Goal: Task Accomplishment & Management: Check status

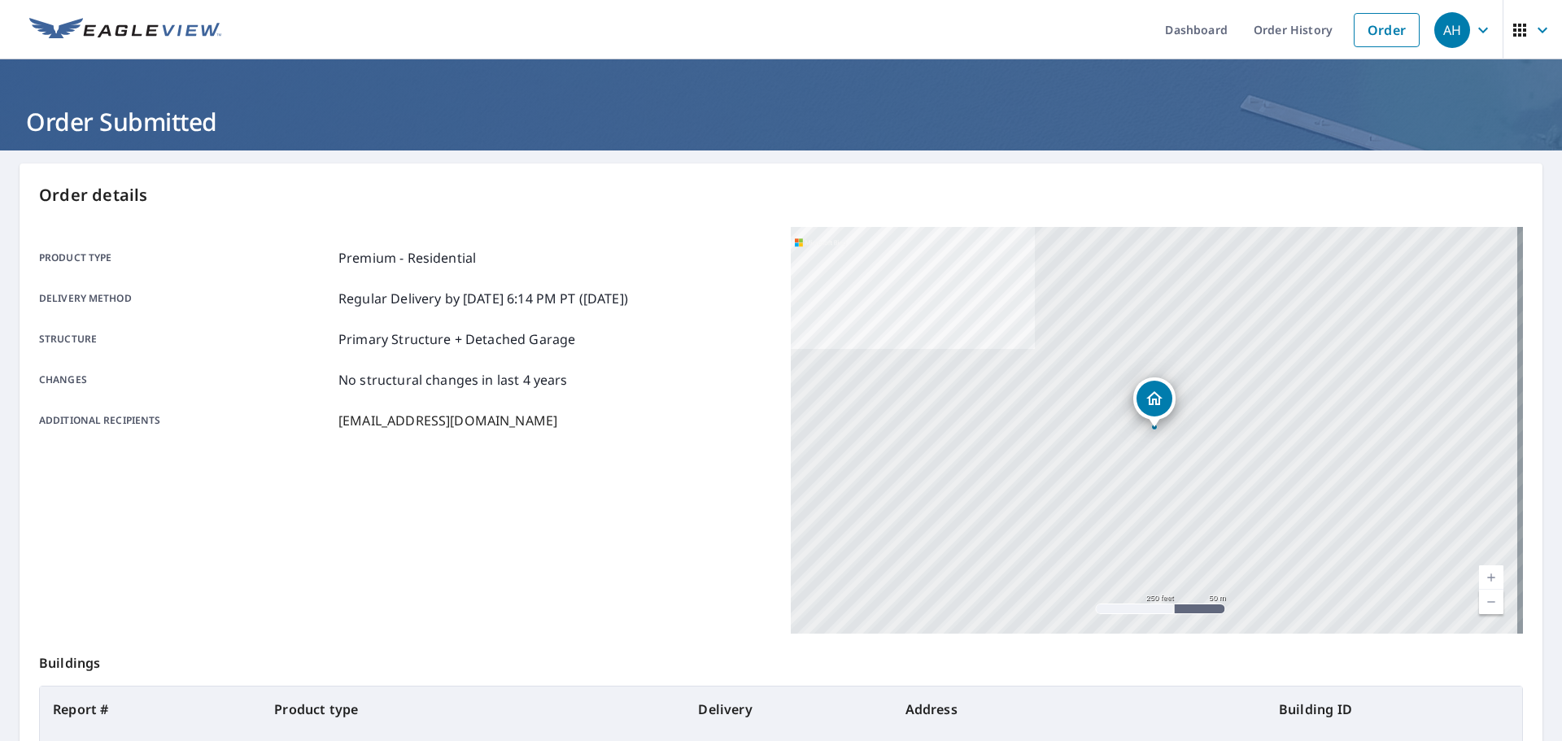
scroll to position [174, 0]
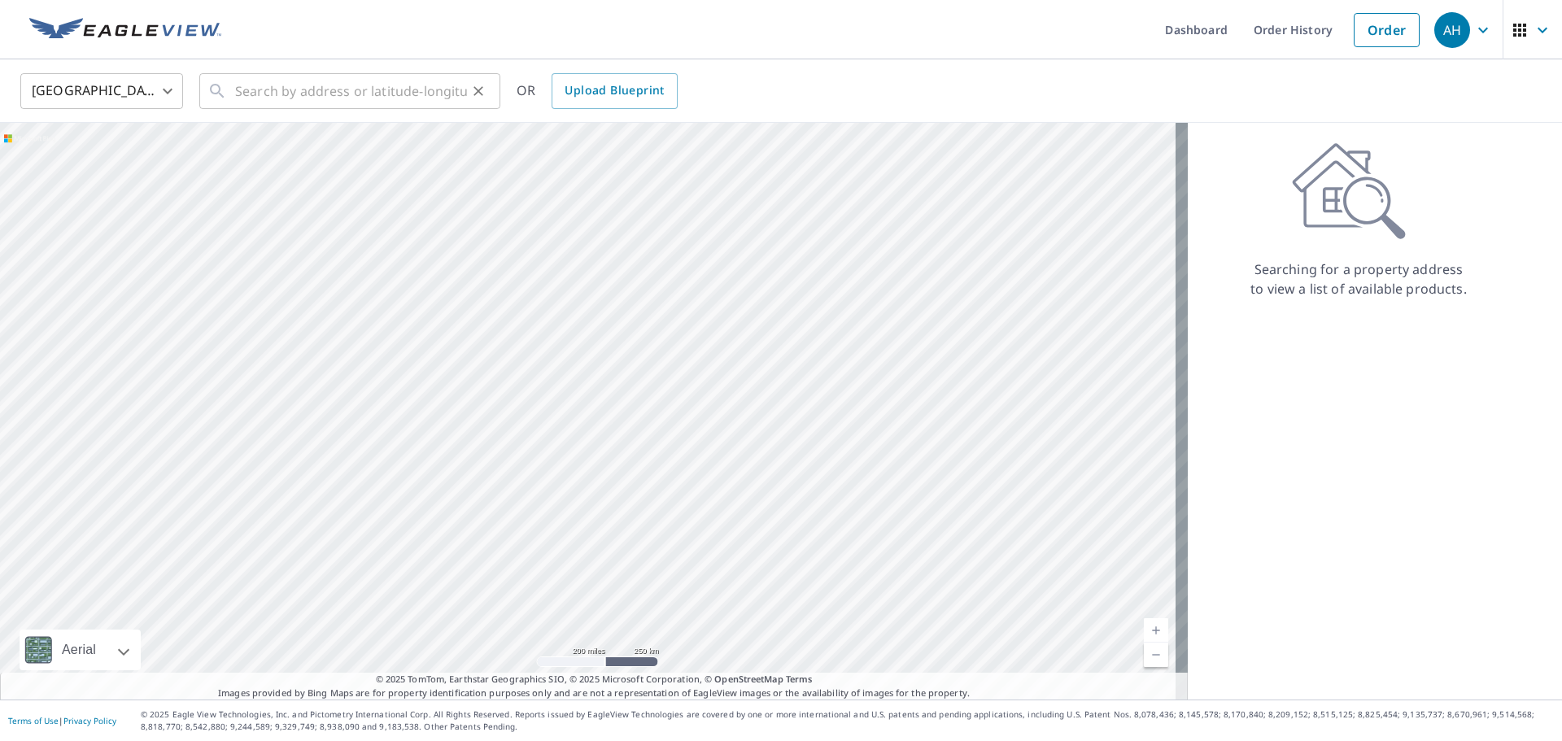
click at [470, 99] on button "Clear" at bounding box center [478, 91] width 23 height 23
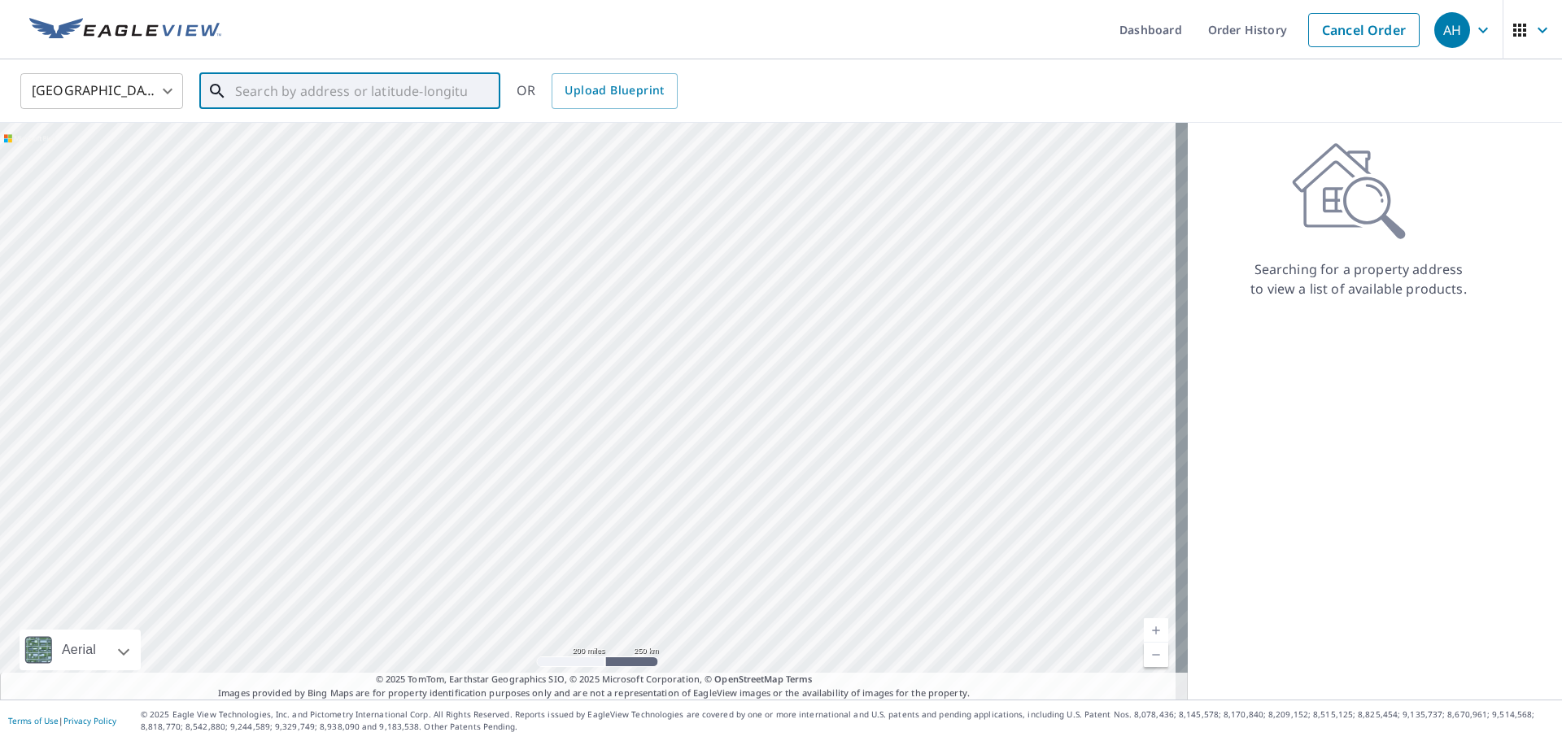
click at [368, 98] on input "text" at bounding box center [351, 91] width 232 height 46
click at [309, 149] on p "[GEOGRAPHIC_DATA], [GEOGRAPHIC_DATA] 98528" at bounding box center [359, 164] width 255 height 33
type input "[STREET_ADDRESS][PERSON_NAME]"
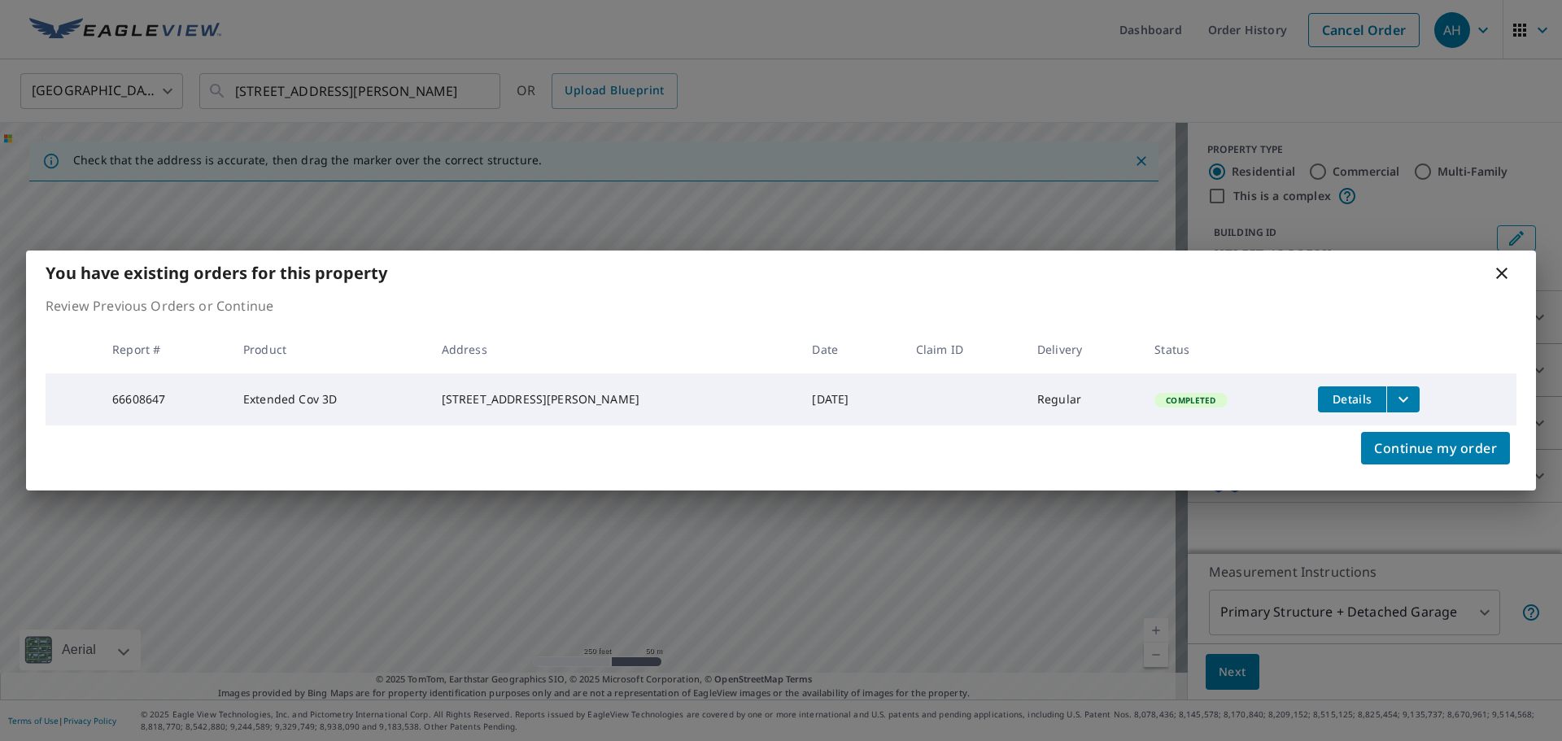
click at [1407, 401] on td "Details" at bounding box center [1411, 399] width 212 height 52
click at [1394, 395] on icon "filesDropdownBtn-66608647" at bounding box center [1404, 400] width 20 height 20
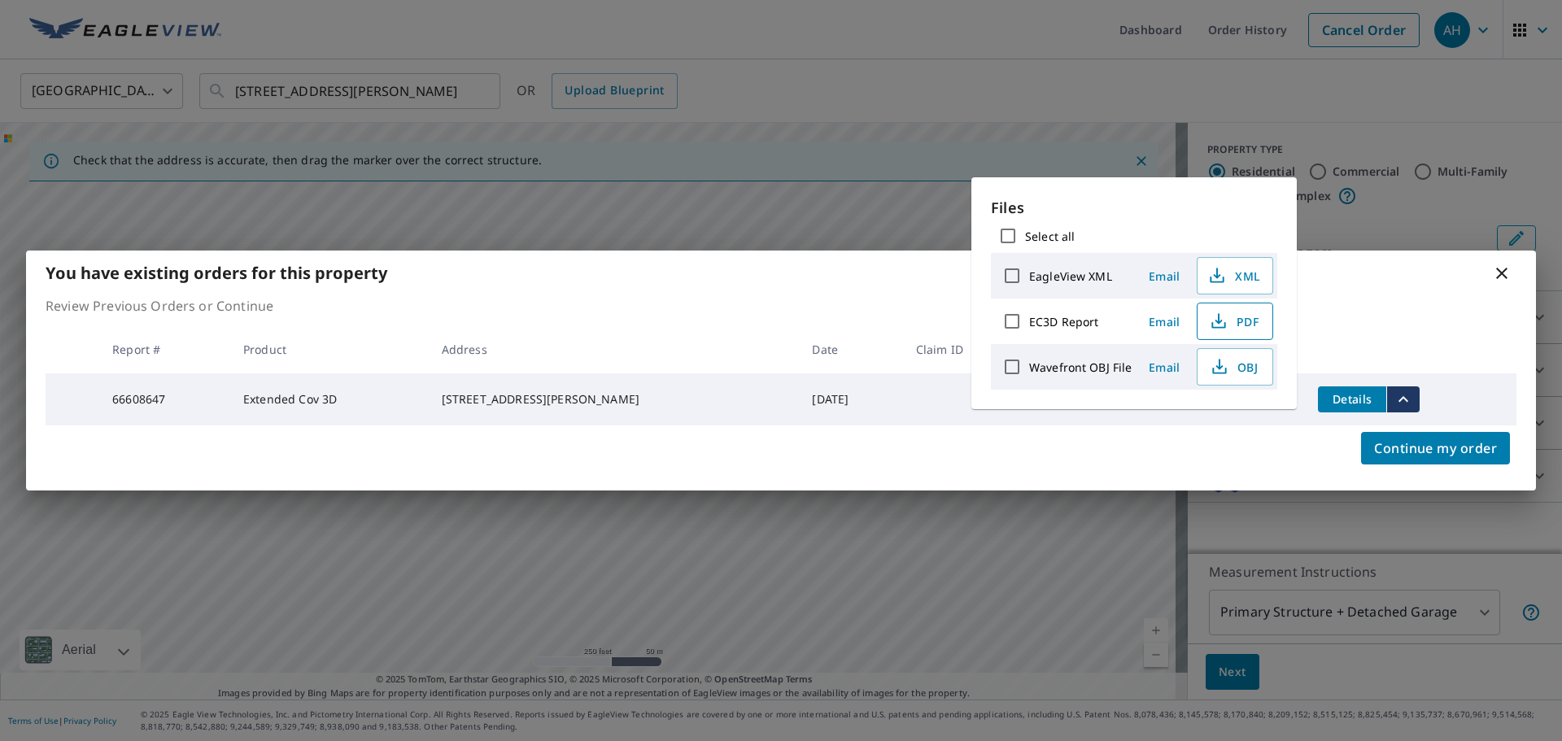
click at [1219, 332] on button "PDF" at bounding box center [1235, 321] width 76 height 37
click at [1504, 272] on icon at bounding box center [1501, 273] width 11 height 11
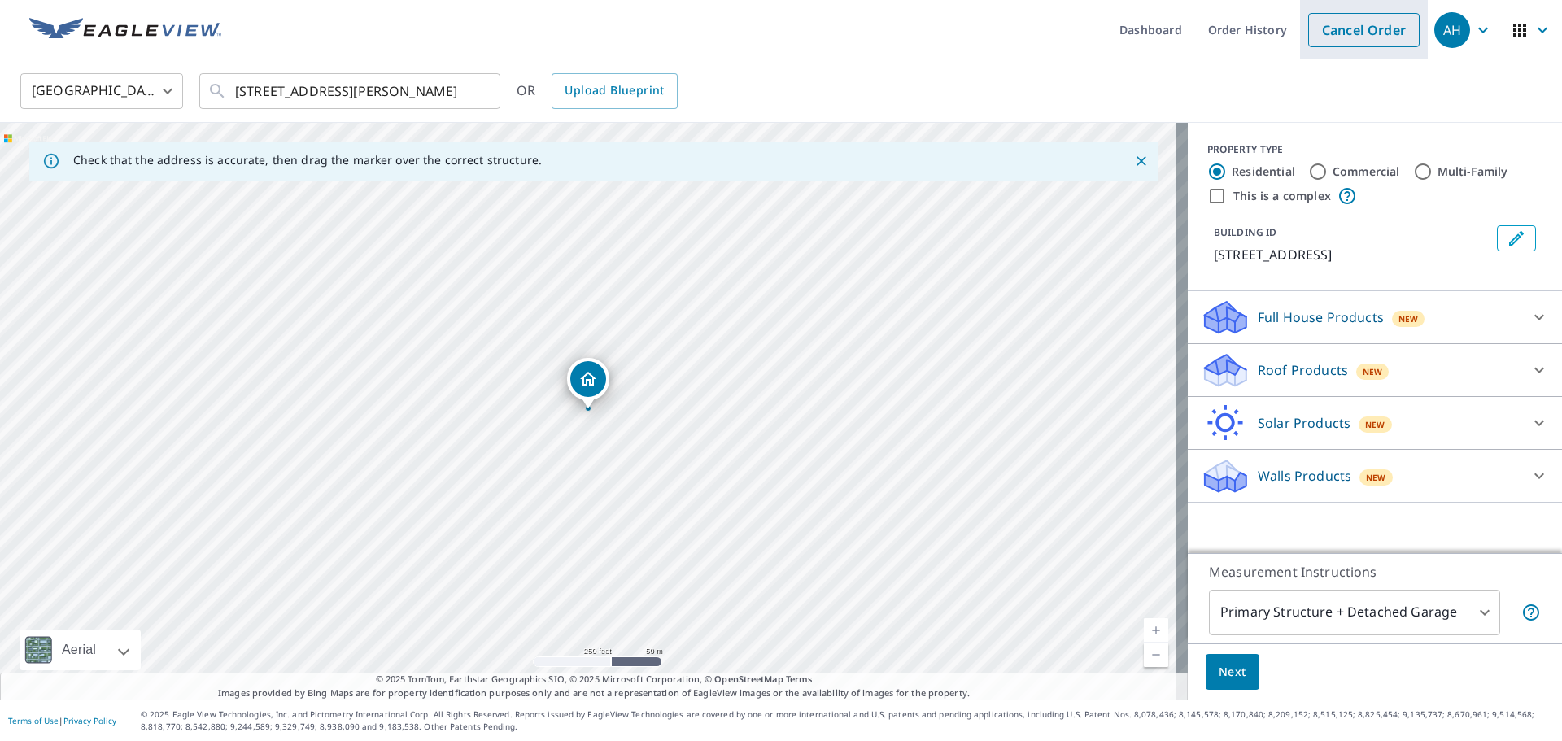
click at [1346, 31] on link "Cancel Order" at bounding box center [1363, 30] width 111 height 34
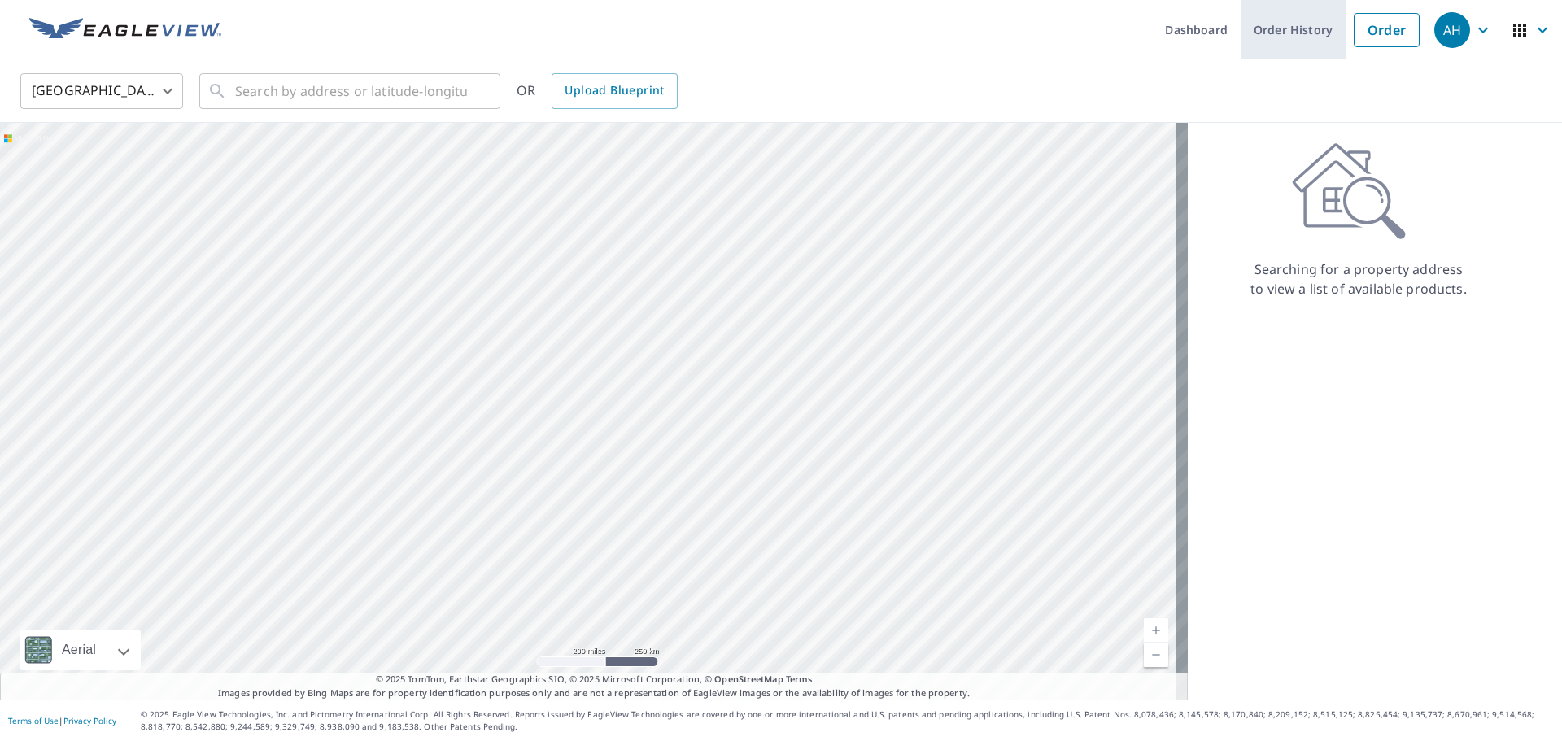
click at [1307, 37] on link "Order History" at bounding box center [1293, 29] width 105 height 59
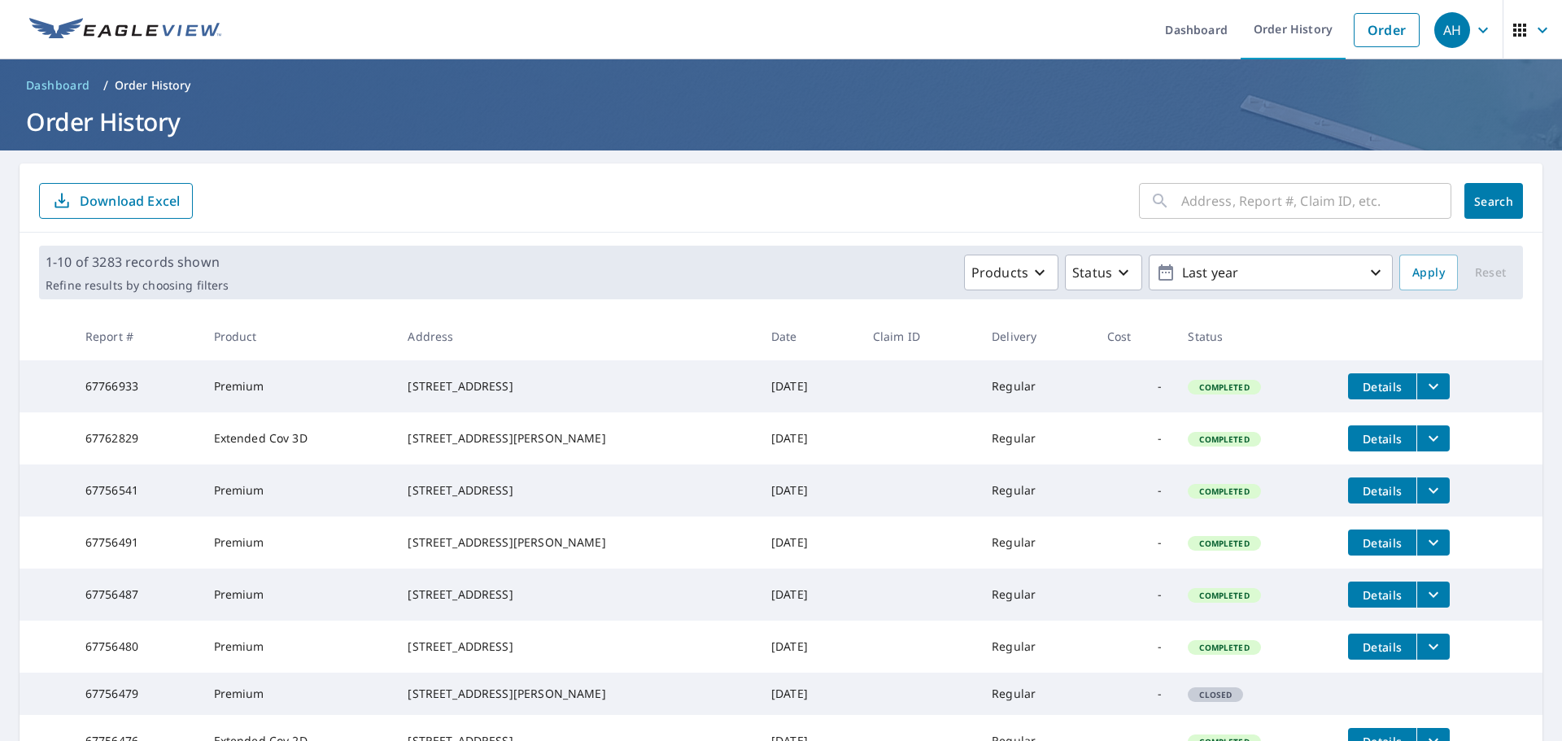
click at [542, 197] on form "​ Search Download Excel" at bounding box center [781, 201] width 1484 height 36
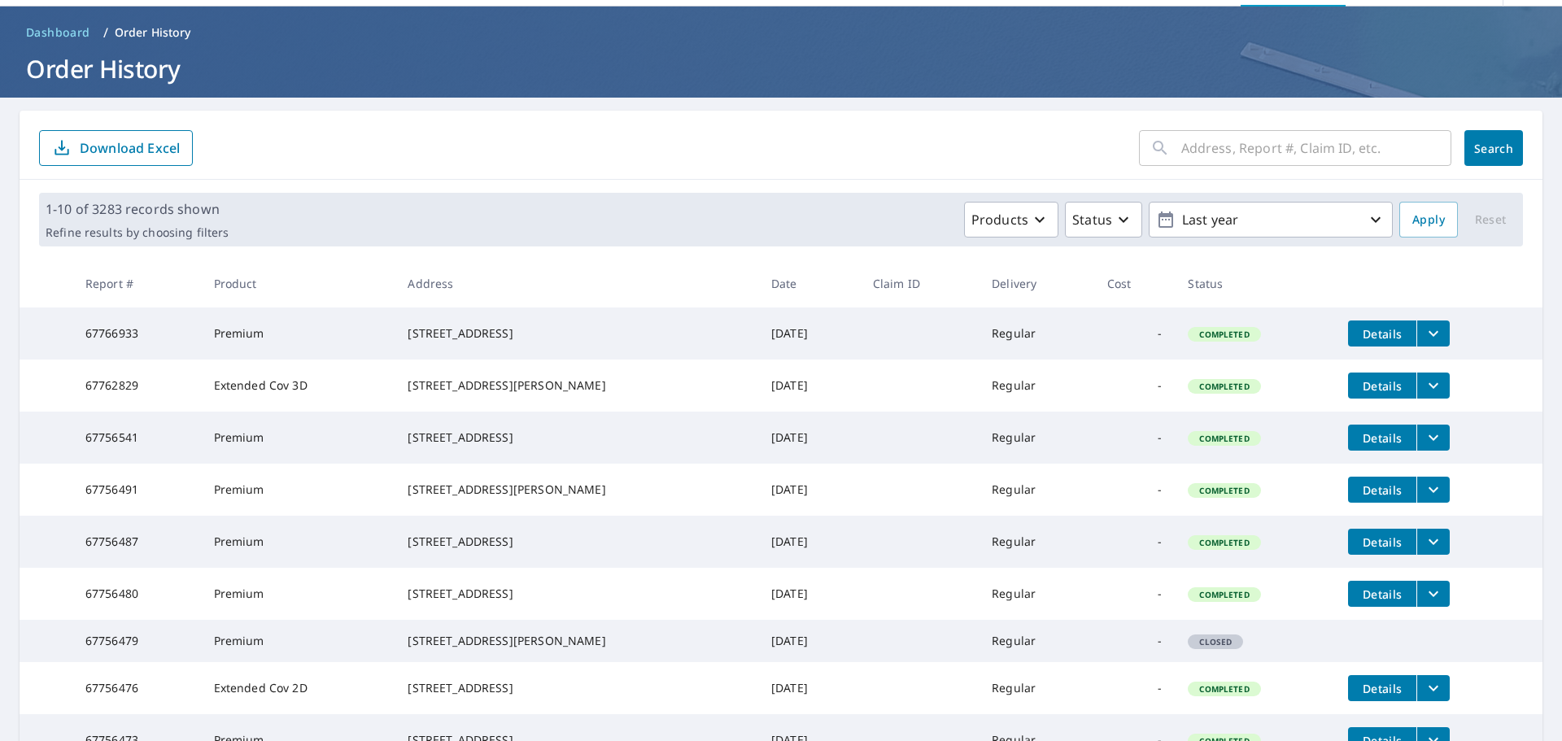
scroll to position [81, 0]
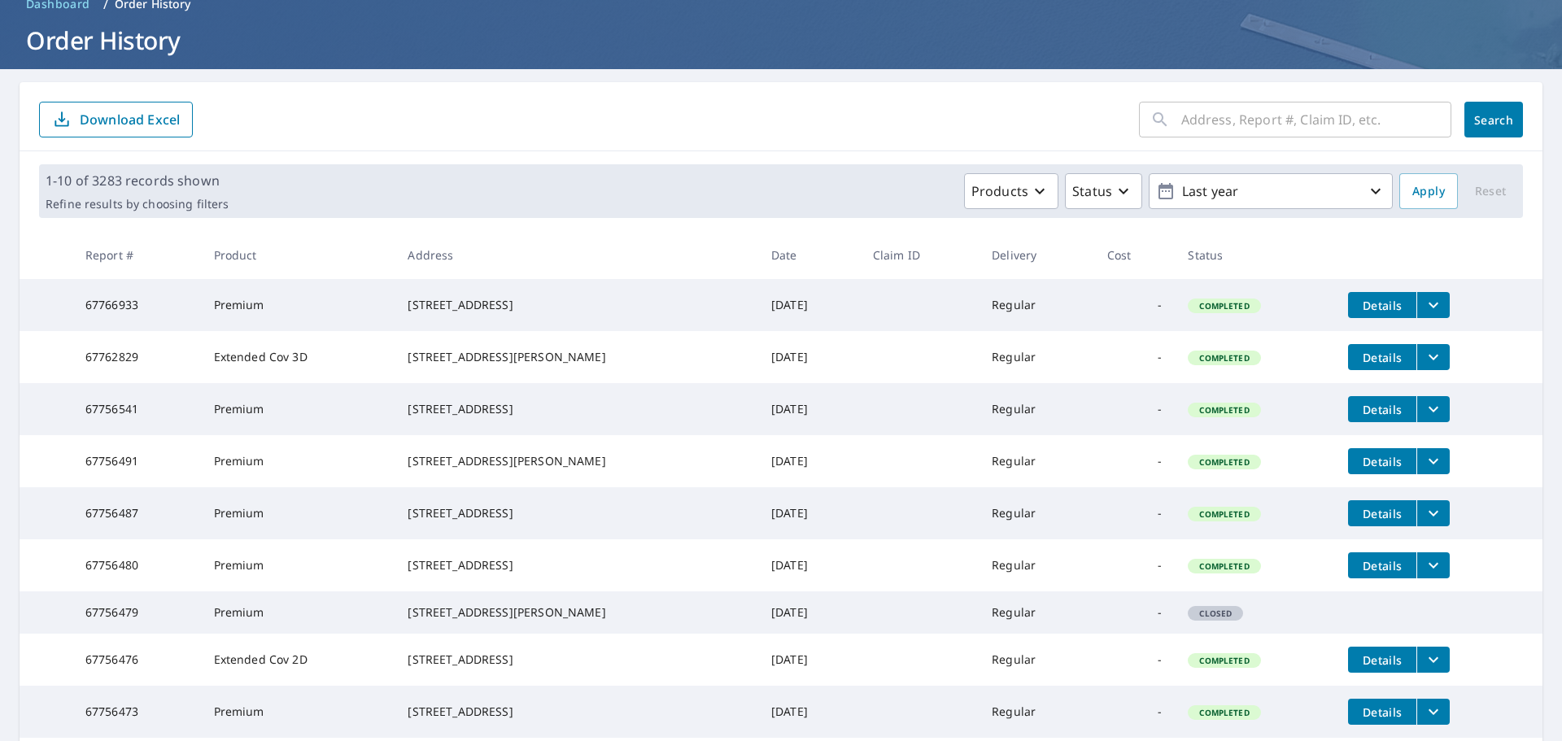
click at [1281, 123] on input "text" at bounding box center [1316, 120] width 270 height 46
paste input "[STREET_ADDRESS]"
type input "[STREET_ADDRESS]"
click button "Search" at bounding box center [1493, 120] width 59 height 36
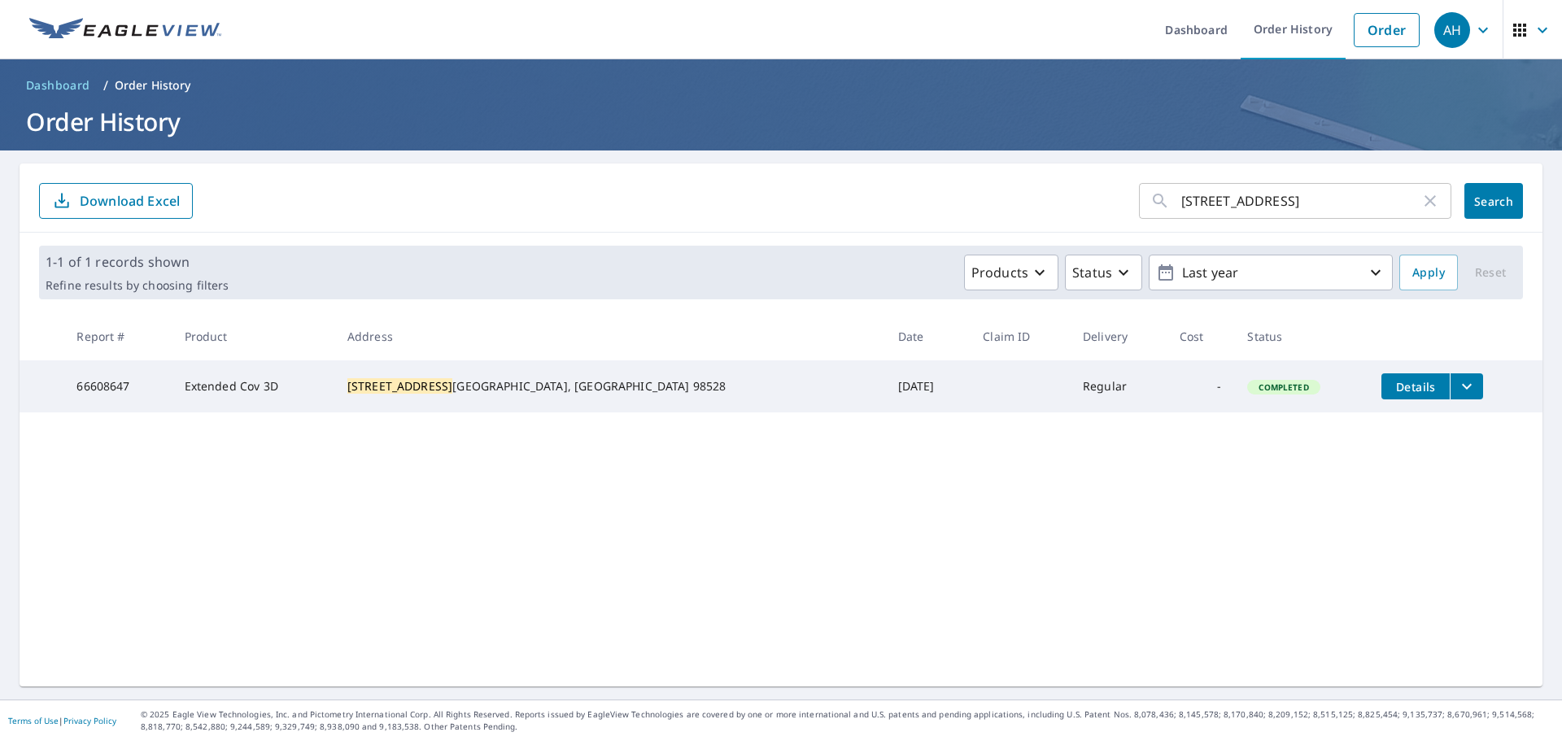
click at [1230, 560] on div "[STREET_ADDRESS] ​ Search Download Excel 1-1 of 1 records shown Refine results …" at bounding box center [781, 425] width 1523 height 523
